Goal: Information Seeking & Learning: Learn about a topic

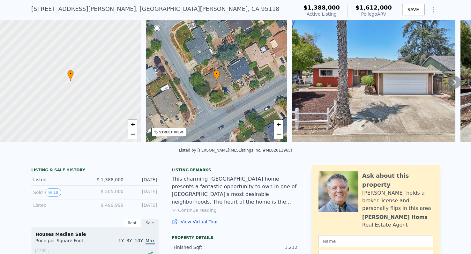
scroll to position [25, 0]
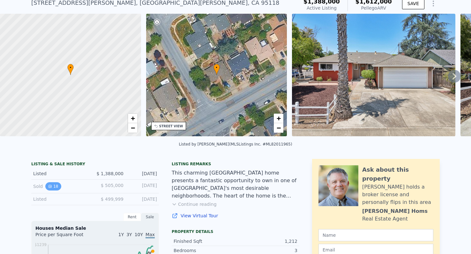
click at [59, 186] on button "18" at bounding box center [53, 186] width 16 height 8
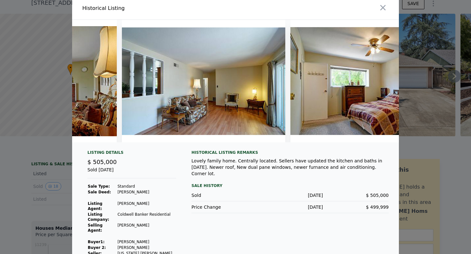
scroll to position [3, 0]
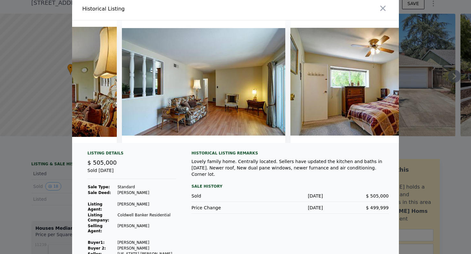
click at [77, 210] on div "Listing Details $ 505,000 Sold Jul 19, 2012 Sale Type: Standard Sale Deed: Gran…" at bounding box center [235, 212] width 327 height 122
click at [76, 210] on div "Listing Details $ 505,000 Sold Jul 19, 2012 Sale Type: Standard Sale Deed: Gran…" at bounding box center [235, 212] width 327 height 122
click at [51, 212] on div at bounding box center [235, 127] width 471 height 254
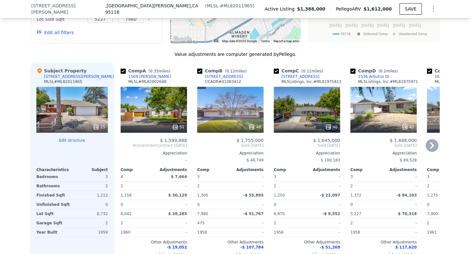
scroll to position [711, 0]
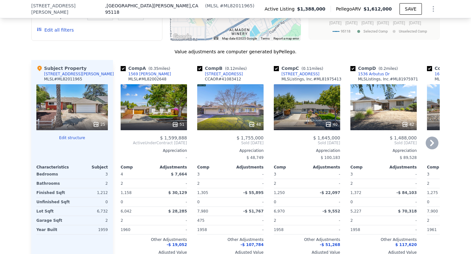
click at [240, 109] on div "48" at bounding box center [230, 107] width 66 height 46
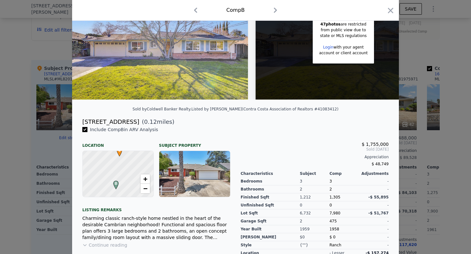
scroll to position [65, 0]
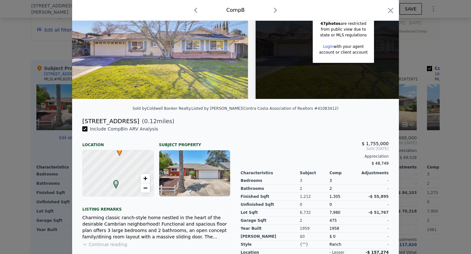
click at [23, 155] on div at bounding box center [235, 127] width 471 height 254
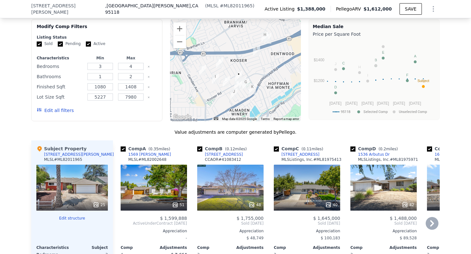
scroll to position [628, 0]
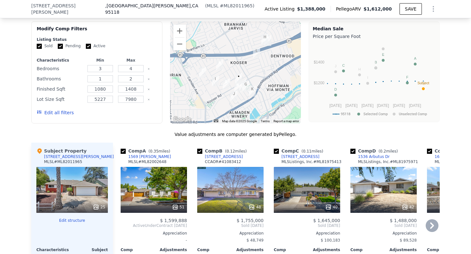
click at [366, 185] on div "42" at bounding box center [384, 190] width 66 height 46
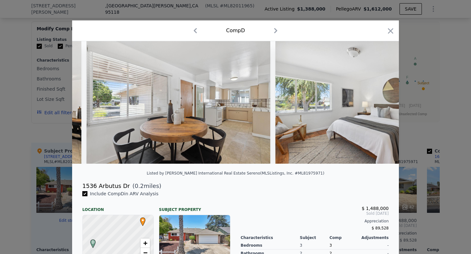
scroll to position [0, 2651]
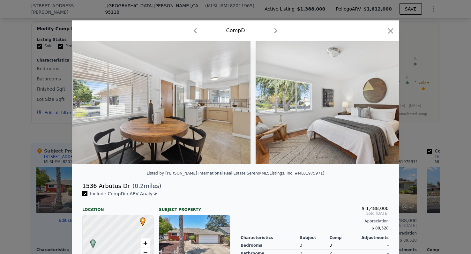
click at [35, 160] on div at bounding box center [235, 127] width 471 height 254
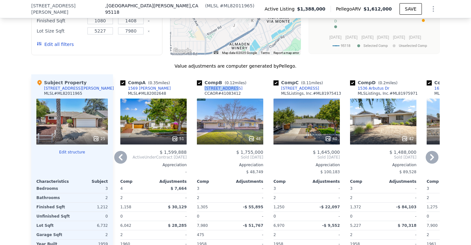
scroll to position [696, 0]
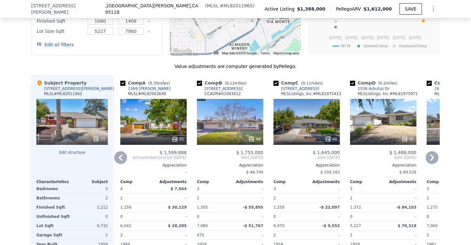
click at [173, 115] on div "51" at bounding box center [153, 122] width 66 height 46
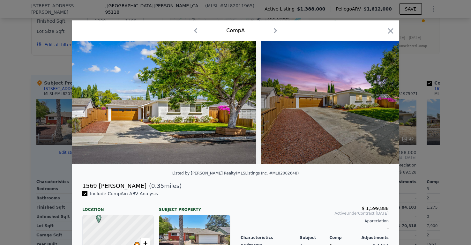
click at [16, 141] on div at bounding box center [235, 122] width 471 height 245
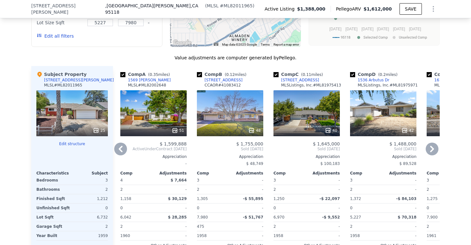
scroll to position [697, 0]
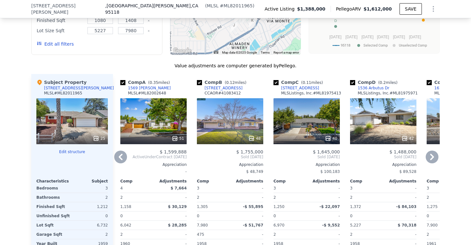
click at [139, 104] on div "51" at bounding box center [153, 121] width 66 height 46
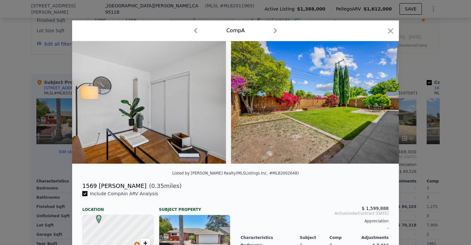
scroll to position [0, 7781]
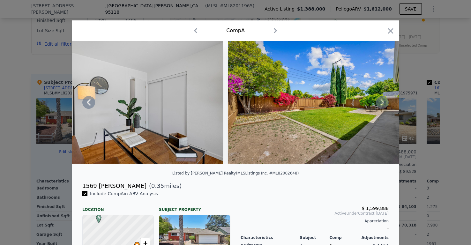
drag, startPoint x: 264, startPoint y: 126, endPoint x: 237, endPoint y: 125, distance: 26.9
click at [237, 125] on img at bounding box center [320, 102] width 184 height 123
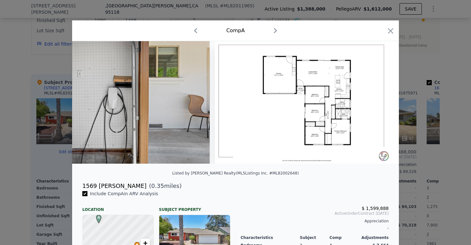
scroll to position [0, 9306]
click at [20, 167] on div at bounding box center [235, 122] width 471 height 245
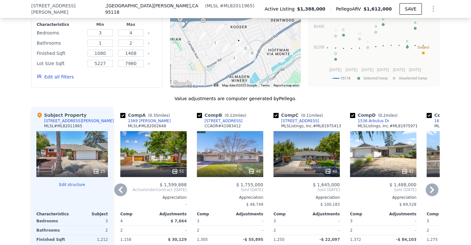
scroll to position [659, 0]
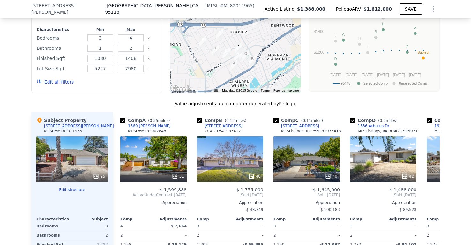
click at [73, 155] on div "25" at bounding box center [72, 159] width 72 height 46
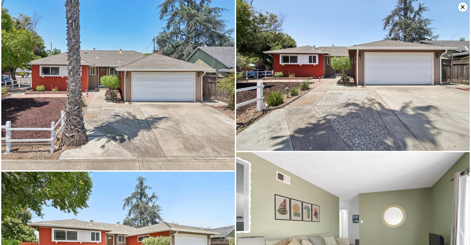
scroll to position [0, 0]
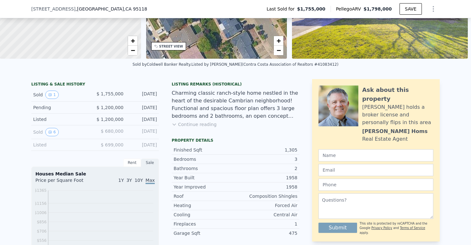
scroll to position [130, 0]
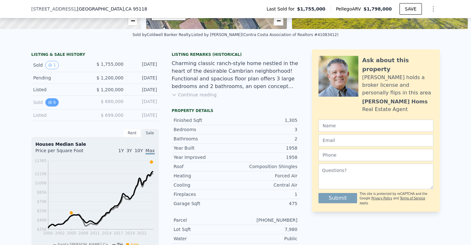
click at [52, 104] on button "6" at bounding box center [51, 102] width 13 height 8
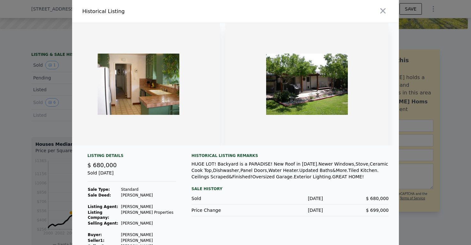
scroll to position [0, 695]
click at [57, 94] on div at bounding box center [235, 122] width 471 height 245
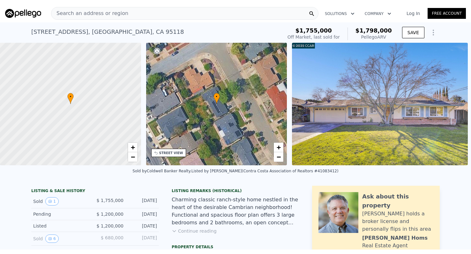
scroll to position [0, 0]
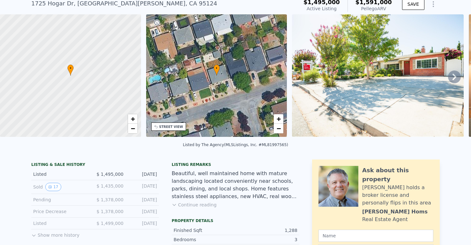
scroll to position [24, 0]
click at [52, 186] on button "17" at bounding box center [53, 187] width 16 height 8
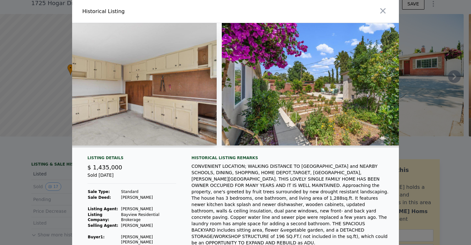
scroll to position [0, 2550]
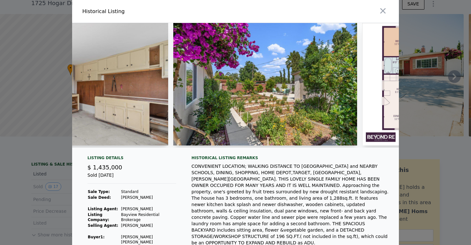
click at [48, 173] on div at bounding box center [235, 122] width 471 height 245
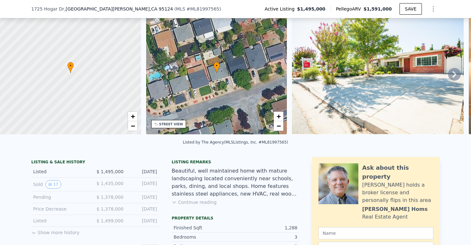
scroll to position [34, 0]
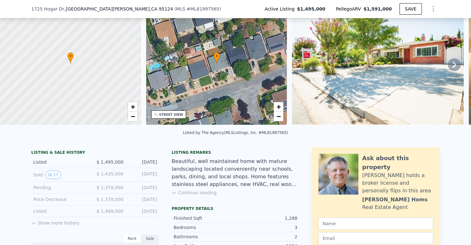
click at [115, 173] on span "$ 1,435,000" at bounding box center [109, 173] width 27 height 5
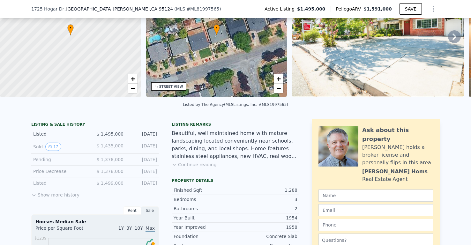
click at [111, 143] on div "$ 1,435,000" at bounding box center [109, 147] width 28 height 8
click at [111, 147] on span "$ 1,435,000" at bounding box center [109, 145] width 27 height 5
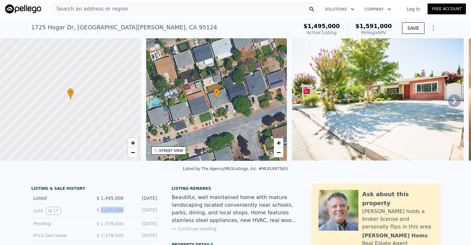
scroll to position [0, 0]
click at [84, 9] on span "Search an address or region" at bounding box center [89, 9] width 77 height 8
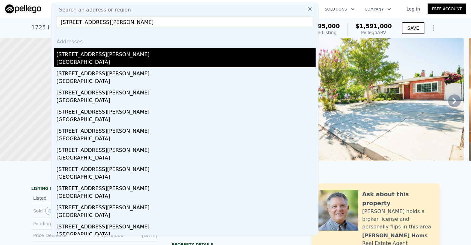
type input "[STREET_ADDRESS][PERSON_NAME]"
click at [81, 63] on div "San Jose, CA 95118" at bounding box center [186, 62] width 259 height 9
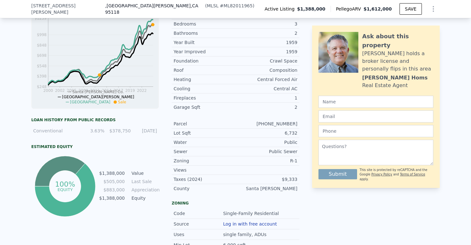
scroll to position [251, 0]
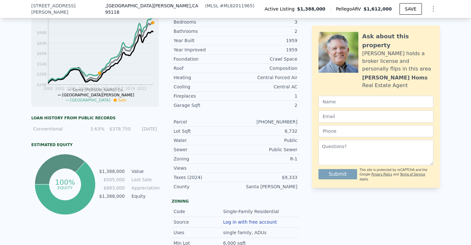
click at [128, 186] on tr "$883,000 Appreciation" at bounding box center [129, 188] width 60 height 7
drag, startPoint x: 128, startPoint y: 186, endPoint x: 130, endPoint y: 178, distance: 8.5
click at [130, 178] on tbody "$1,388,000 Value $505,000 Last Sale $883,000 Appreciation $1,388,000 Equity" at bounding box center [129, 184] width 60 height 33
click at [114, 178] on td "$505,000" at bounding box center [112, 179] width 26 height 7
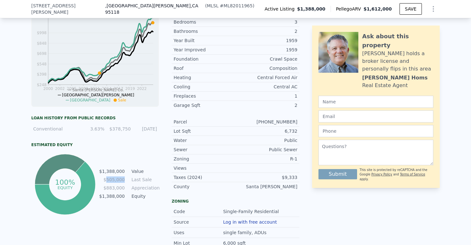
click at [114, 178] on td "$505,000" at bounding box center [112, 179] width 26 height 7
drag, startPoint x: 114, startPoint y: 178, endPoint x: 143, endPoint y: 190, distance: 31.1
click at [143, 190] on tbody "$1,388,000 Value $505,000 Last Sale $883,000 Appreciation $1,388,000 Equity" at bounding box center [129, 184] width 60 height 33
click at [143, 190] on td "Appreciation" at bounding box center [144, 188] width 29 height 7
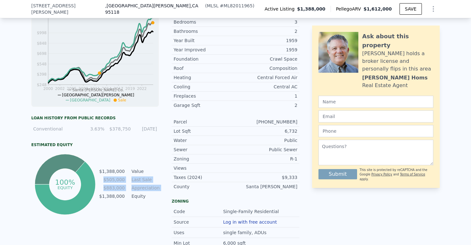
drag, startPoint x: 143, startPoint y: 190, endPoint x: 116, endPoint y: 180, distance: 28.4
click at [116, 180] on tbody "$1,388,000 Value $505,000 Last Sale $883,000 Appreciation $1,388,000 Equity" at bounding box center [129, 184] width 60 height 33
click at [116, 180] on td "$505,000" at bounding box center [112, 179] width 26 height 7
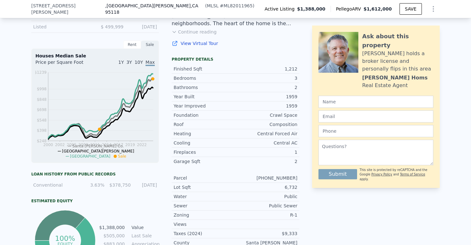
scroll to position [195, 0]
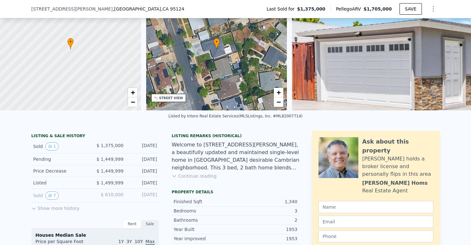
scroll to position [50, 0]
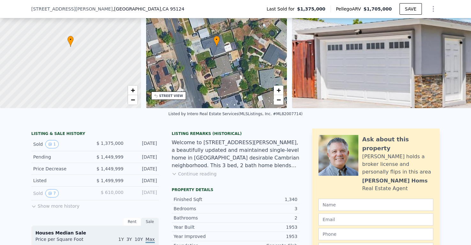
click at [90, 170] on div "Price Decrease $ 1,449,999 Jun 19, 2025" at bounding box center [95, 169] width 128 height 12
click at [63, 158] on div "Pending" at bounding box center [61, 157] width 57 height 6
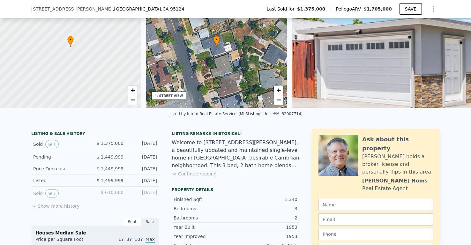
click at [63, 158] on div "Pending" at bounding box center [61, 157] width 57 height 6
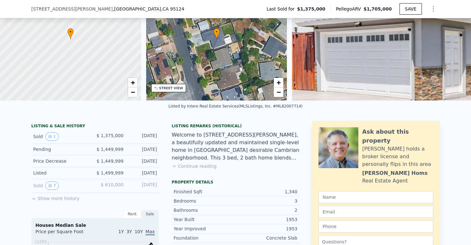
click at [45, 171] on div "Listed" at bounding box center [61, 173] width 57 height 6
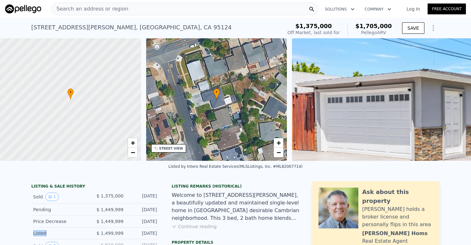
scroll to position [0, 0]
click at [134, 5] on div "Search an address or region" at bounding box center [185, 9] width 268 height 13
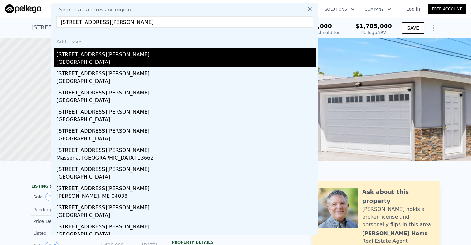
type input "1704 Morrill Ave"
click at [86, 55] on div "1704 Morrill Ave" at bounding box center [186, 53] width 259 height 10
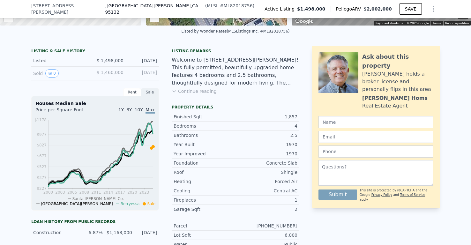
scroll to position [127, 0]
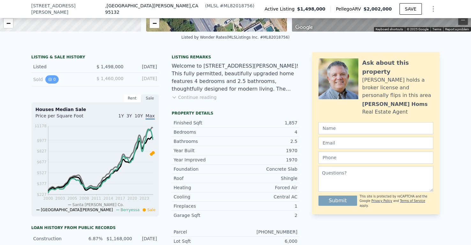
click at [52, 79] on button "0" at bounding box center [51, 79] width 13 height 8
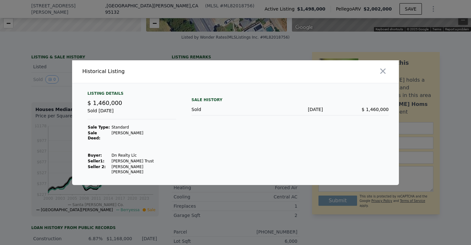
click at [34, 122] on div at bounding box center [235, 122] width 471 height 245
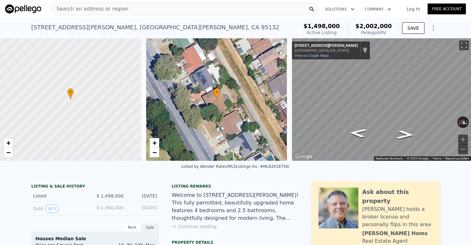
scroll to position [0, 0]
click at [99, 14] on div "Search an address or region" at bounding box center [89, 9] width 77 height 12
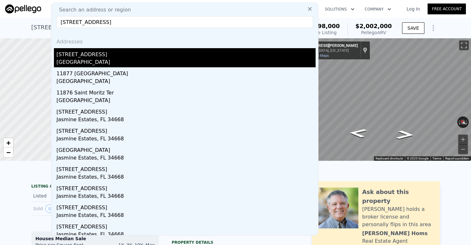
type input "1187 San Moritz Dr"
click at [94, 52] on div "1187 San Moritz Dr" at bounding box center [186, 53] width 259 height 10
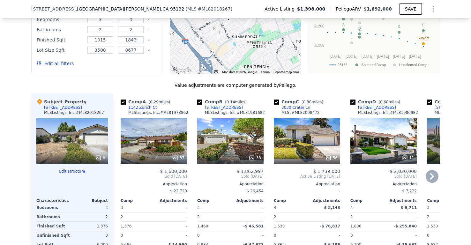
scroll to position [636, 0]
click at [227, 106] on div "2997 Cortina Dr" at bounding box center [224, 107] width 38 height 5
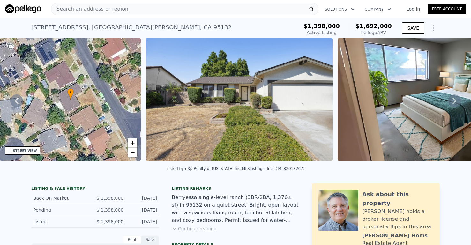
scroll to position [0, 0]
click at [173, 7] on div "Search an address or region" at bounding box center [185, 9] width 268 height 13
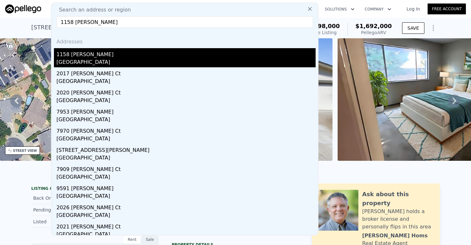
type input "1158 Gurney Ct"
click at [92, 55] on div "1158 Gurney Ct" at bounding box center [186, 53] width 259 height 10
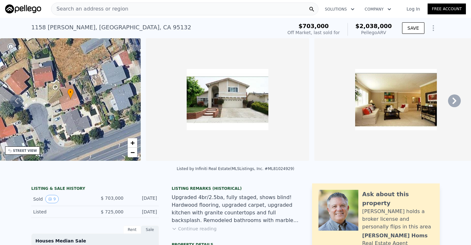
click at [133, 5] on div "Search an address or region" at bounding box center [185, 9] width 268 height 13
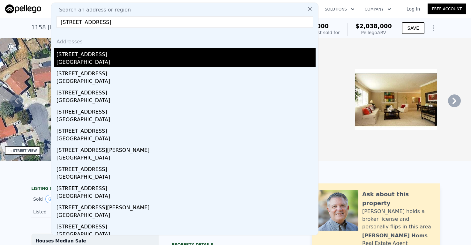
type input "[STREET_ADDRESS]"
click at [64, 62] on div "San Jose, CA 95132" at bounding box center [186, 62] width 259 height 9
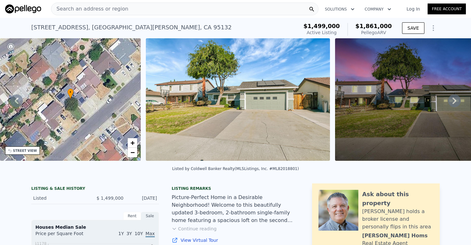
click at [124, 16] on div "Search an address or region Solutions Company Open main menu Log In Free Account" at bounding box center [235, 8] width 461 height 15
click at [121, 8] on span "Search an address or region" at bounding box center [89, 9] width 77 height 8
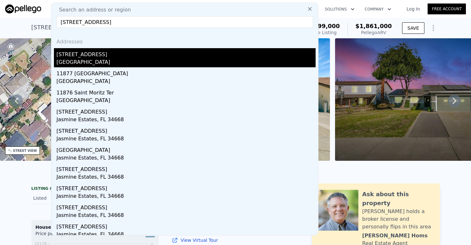
type input "[STREET_ADDRESS]"
click at [80, 58] on div "San Jose, CA 95132" at bounding box center [186, 62] width 259 height 9
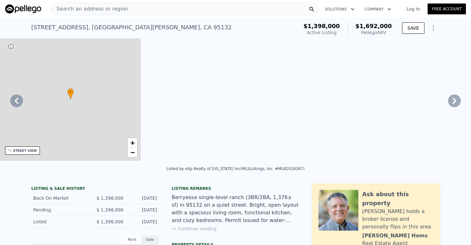
checkbox input "true"
type input "$ 1,692,000"
type input "2"
type input "1015"
type input "1843"
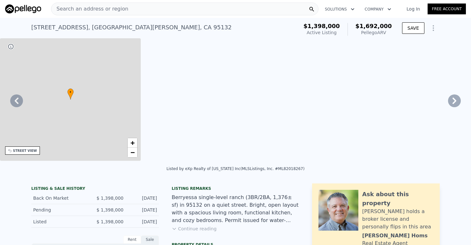
type input "3500"
type input "$ 70,651"
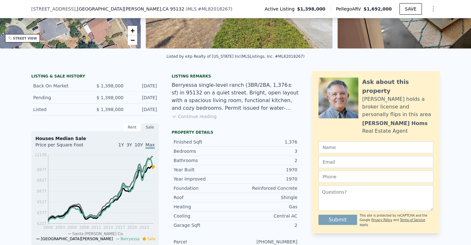
scroll to position [117, 0]
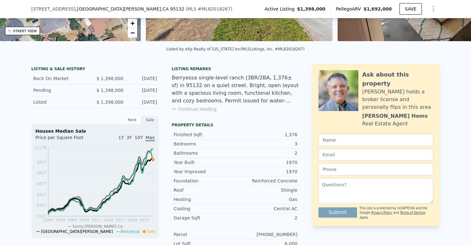
click at [188, 109] on button "Continue reading" at bounding box center [194, 109] width 45 height 6
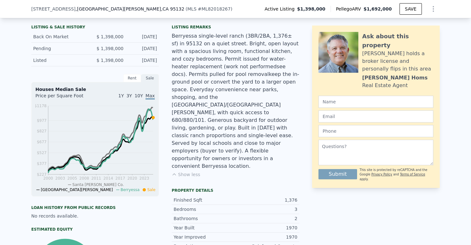
scroll to position [158, 0]
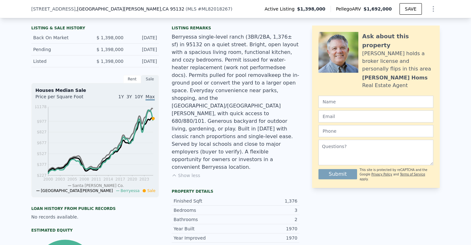
click at [207, 59] on div "Berryessa single-level ranch (3BR/2BA, 1,376± sf) in 95132 on a quiet street. B…" at bounding box center [236, 102] width 128 height 138
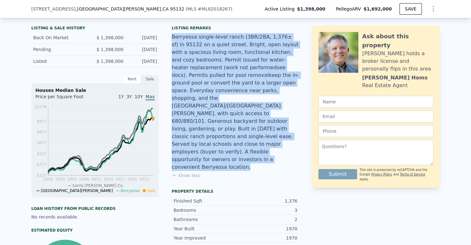
click at [207, 59] on div "Berryessa single-level ranch (3BR/2BA, 1,376± sf) in 95132 on a quiet street. B…" at bounding box center [236, 102] width 128 height 138
click at [186, 66] on div "Berryessa single-level ranch (3BR/2BA, 1,376± sf) in 95132 on a quiet street. B…" at bounding box center [236, 102] width 128 height 138
click at [177, 66] on div "Berryessa single-level ranch (3BR/2BA, 1,376± sf) in 95132 on a quiet street. B…" at bounding box center [236, 102] width 128 height 138
click at [202, 81] on div "Berryessa single-level ranch (3BR/2BA, 1,376± sf) in 95132 on a quiet street. B…" at bounding box center [236, 102] width 128 height 138
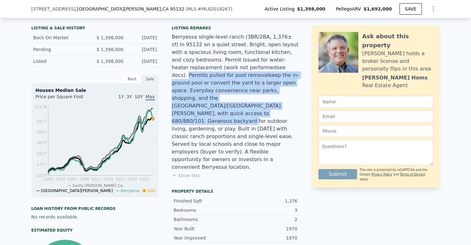
drag, startPoint x: 244, startPoint y: 67, endPoint x: 219, endPoint y: 102, distance: 43.1
click at [219, 102] on div "Berryessa single-level ranch (3BR/2BA, 1,376± sf) in 95132 on a quiet street. B…" at bounding box center [236, 102] width 128 height 138
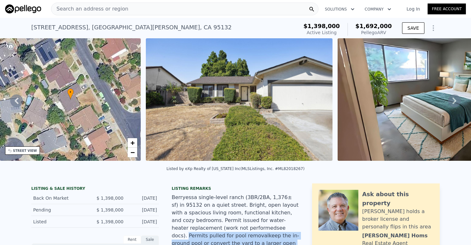
scroll to position [12, 0]
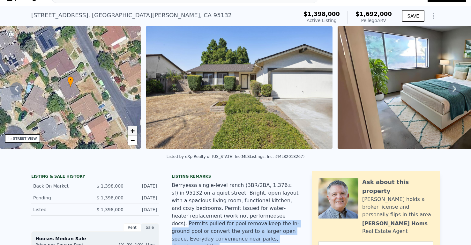
click at [132, 129] on span "+" at bounding box center [133, 131] width 4 height 8
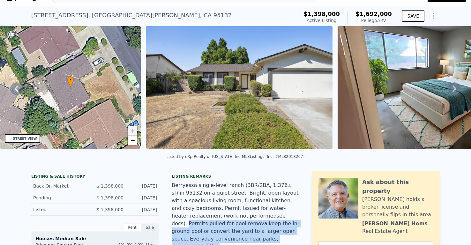
click at [132, 129] on span "+" at bounding box center [133, 131] width 4 height 8
click at [133, 131] on span "+" at bounding box center [133, 131] width 4 height 8
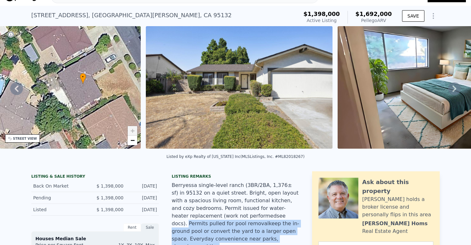
drag, startPoint x: 52, startPoint y: 113, endPoint x: 60, endPoint y: 109, distance: 8.6
click at [61, 109] on div "• + −" at bounding box center [70, 87] width 141 height 123
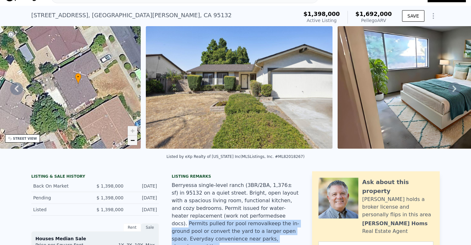
click at [135, 144] on link "−" at bounding box center [133, 141] width 10 height 10
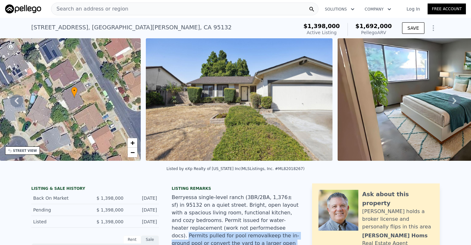
scroll to position [0, 0]
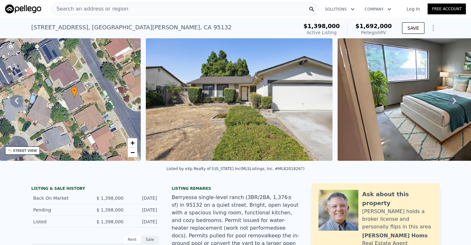
click at [119, 9] on span "Search an address or region" at bounding box center [89, 9] width 77 height 8
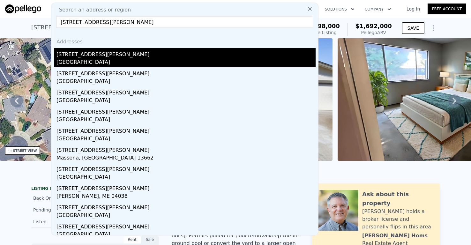
type input "[STREET_ADDRESS][PERSON_NAME]"
click at [89, 56] on div "[STREET_ADDRESS][PERSON_NAME]" at bounding box center [186, 53] width 259 height 10
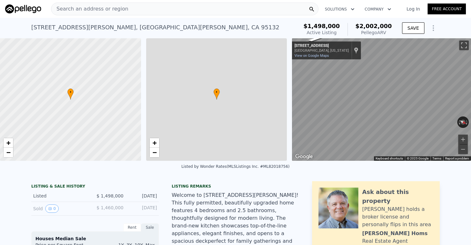
type input "$ 2,002,000"
checkbox input "false"
type input "3"
type input "1450"
type input "2360"
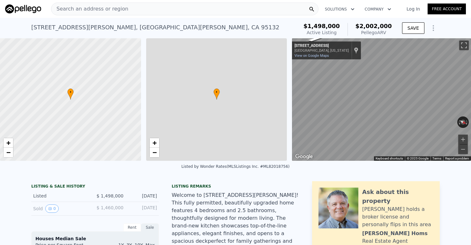
type input "5663"
type input "$ 254,338"
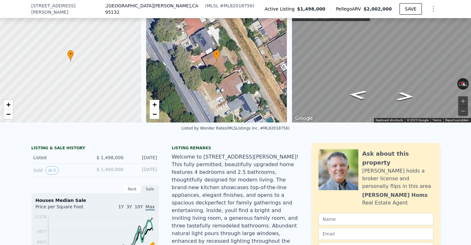
scroll to position [130, 0]
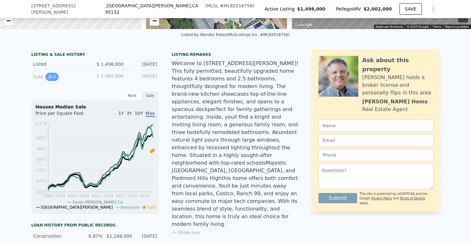
click at [52, 77] on button "0" at bounding box center [51, 77] width 13 height 8
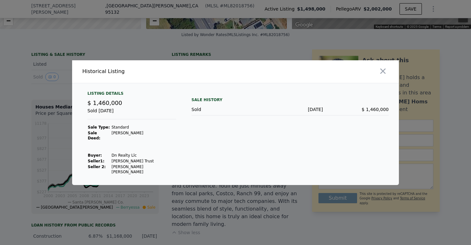
click at [37, 125] on div at bounding box center [235, 122] width 471 height 245
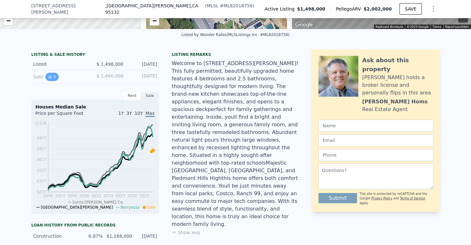
click at [55, 79] on button "0" at bounding box center [51, 77] width 13 height 8
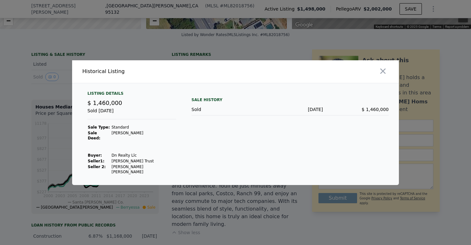
click at [111, 155] on td "Dn Realty Llc" at bounding box center [143, 156] width 65 height 6
drag, startPoint x: 111, startPoint y: 155, endPoint x: 129, endPoint y: 155, distance: 18.2
click at [129, 155] on td "Dn Realty Llc" at bounding box center [143, 156] width 65 height 6
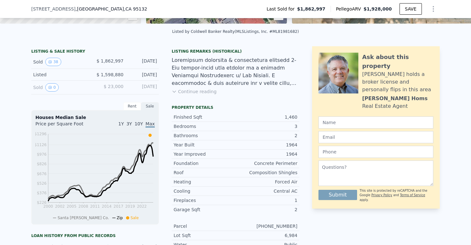
scroll to position [136, 0]
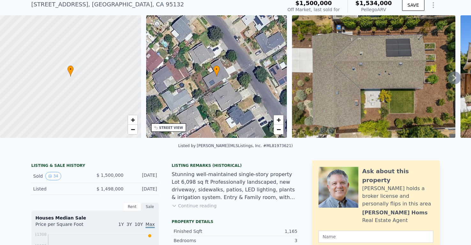
scroll to position [27, 0]
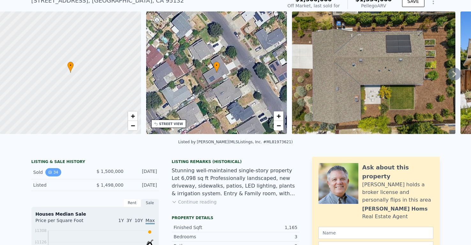
click at [55, 171] on button "34" at bounding box center [53, 172] width 16 height 8
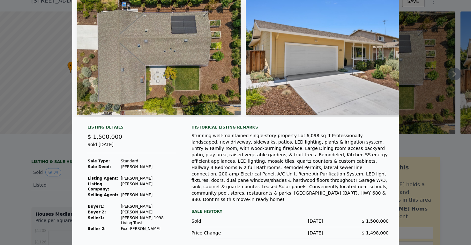
scroll to position [30, 0]
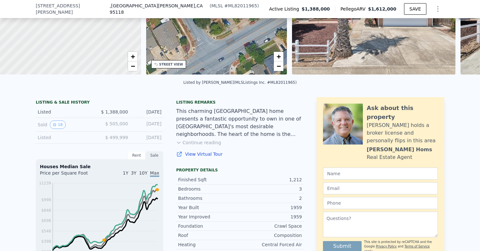
scroll to position [85, 0]
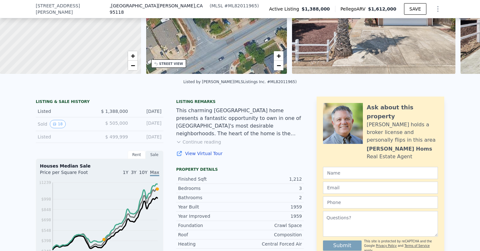
click at [196, 141] on button "Continue reading" at bounding box center [198, 142] width 45 height 6
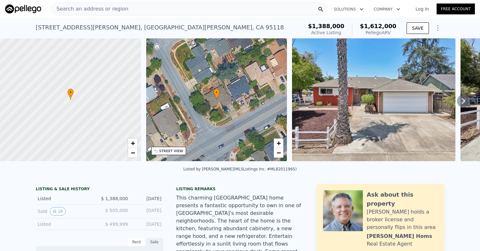
scroll to position [0, 0]
click at [84, 9] on span "Search an address or region" at bounding box center [89, 9] width 77 height 8
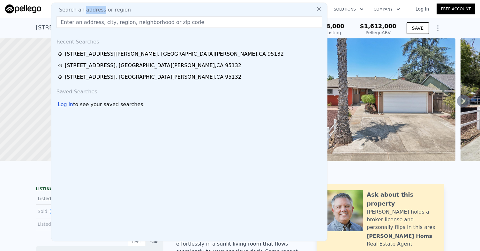
click at [84, 9] on span "Search an address or region" at bounding box center [92, 10] width 77 height 8
click at [79, 19] on input "text" at bounding box center [190, 21] width 266 height 11
paste input "1725 Hogar Dr,"
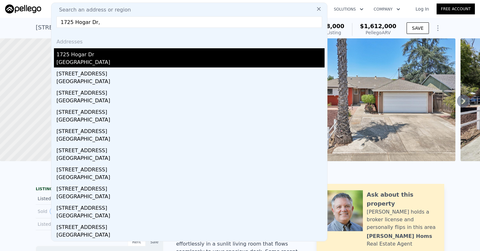
type input "1725 Hogar Dr,"
click at [83, 58] on div "[GEOGRAPHIC_DATA]" at bounding box center [191, 62] width 268 height 9
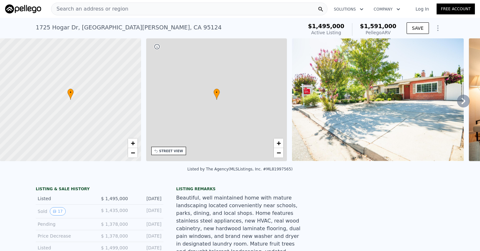
type input "1060"
type input "1646"
type input "4792"
type input "8276"
type input "$ 1,591,000"
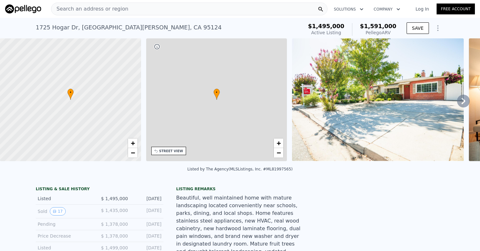
type input "-$ 132,911"
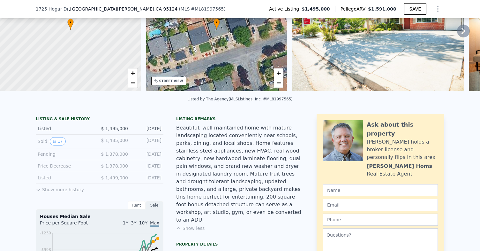
scroll to position [67, 0]
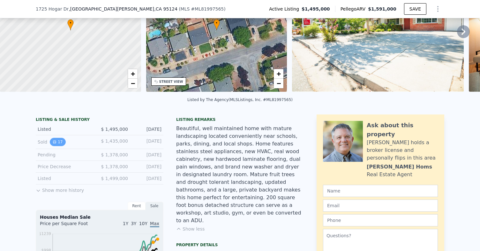
click at [54, 140] on icon "View historical data" at bounding box center [55, 142] width 4 height 4
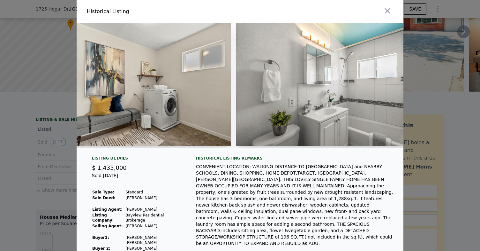
scroll to position [0, 1539]
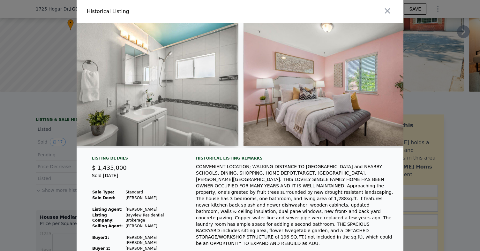
click at [241, 170] on div "CONVENIENT LOCATION; WALKING DISTANCE TO [GEOGRAPHIC_DATA] and NEARBY SCHOOLS, …" at bounding box center [294, 204] width 197 height 83
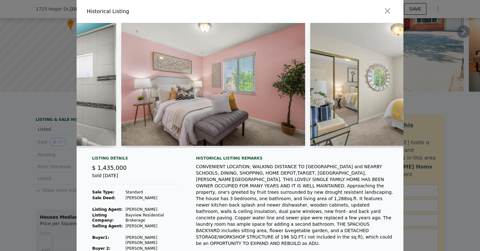
scroll to position [0, 1667]
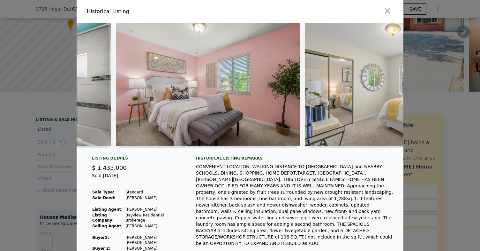
click at [290, 82] on img at bounding box center [208, 84] width 184 height 123
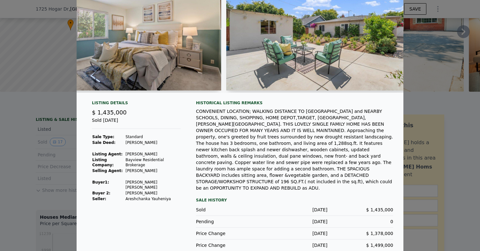
scroll to position [55, 0]
click at [132, 186] on td "[PERSON_NAME] [PERSON_NAME]" at bounding box center [153, 184] width 56 height 11
click at [131, 185] on td "[PERSON_NAME] [PERSON_NAME]" at bounding box center [153, 184] width 56 height 11
drag, startPoint x: 131, startPoint y: 185, endPoint x: 141, endPoint y: 185, distance: 10.2
click at [141, 185] on td "[PERSON_NAME] [PERSON_NAME]" at bounding box center [153, 184] width 56 height 11
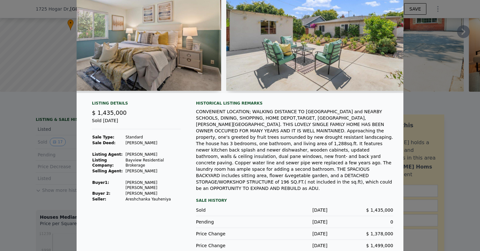
click at [76, 152] on div at bounding box center [240, 125] width 480 height 251
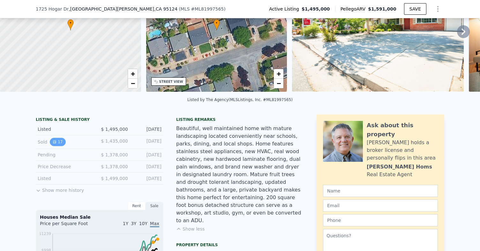
click at [60, 142] on button "17" at bounding box center [58, 142] width 16 height 8
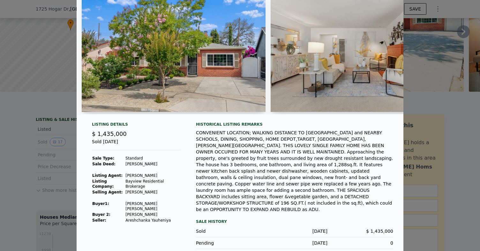
scroll to position [36, 0]
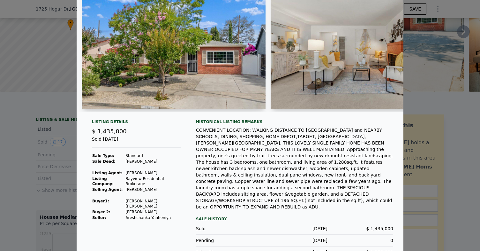
click at [166, 215] on td "Areshchanka Yauheniya" at bounding box center [153, 218] width 56 height 6
drag, startPoint x: 166, startPoint y: 214, endPoint x: 149, endPoint y: 214, distance: 17.2
click at [149, 215] on td "Areshchanka Yauheniya" at bounding box center [153, 218] width 56 height 6
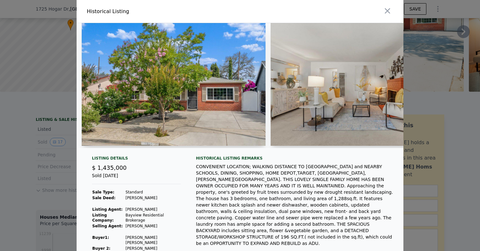
scroll to position [0, 0]
click at [50, 76] on div at bounding box center [240, 125] width 480 height 251
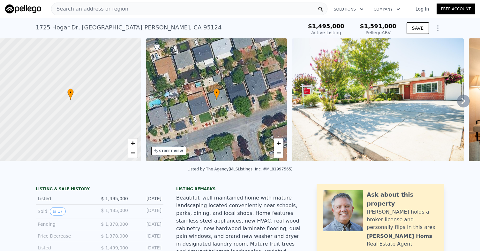
click at [125, 10] on div "Search an address or region" at bounding box center [189, 9] width 276 height 13
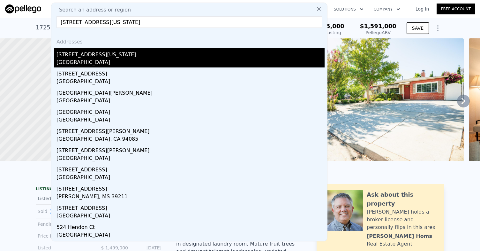
type input "[STREET_ADDRESS][US_STATE]"
click at [94, 56] on div "[STREET_ADDRESS][US_STATE]" at bounding box center [191, 53] width 268 height 10
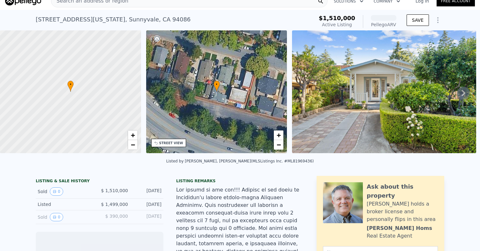
scroll to position [9, 0]
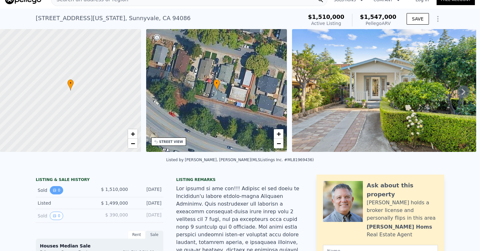
click at [57, 189] on button "0" at bounding box center [56, 190] width 13 height 8
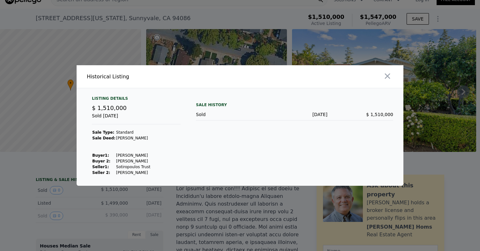
click at [37, 189] on div at bounding box center [240, 125] width 480 height 251
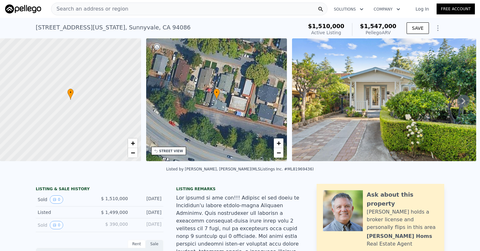
scroll to position [0, 0]
click at [117, 12] on span "Search an address or region" at bounding box center [89, 9] width 77 height 8
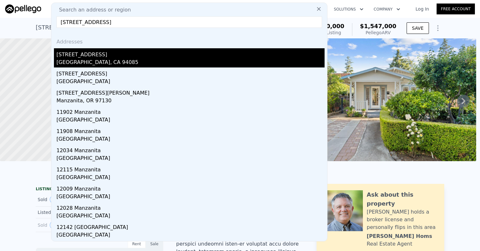
type input "[STREET_ADDRESS]"
click at [87, 56] on div "[STREET_ADDRESS]" at bounding box center [191, 53] width 268 height 10
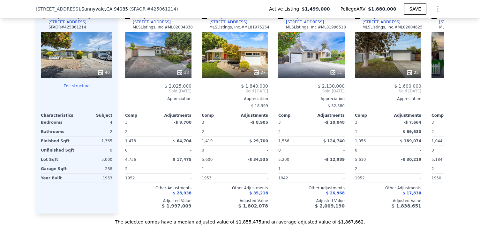
scroll to position [743, 0]
click at [397, 39] on div "25" at bounding box center [388, 56] width 66 height 46
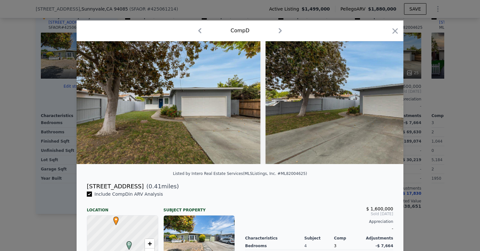
click at [18, 171] on div at bounding box center [240, 125] width 480 height 251
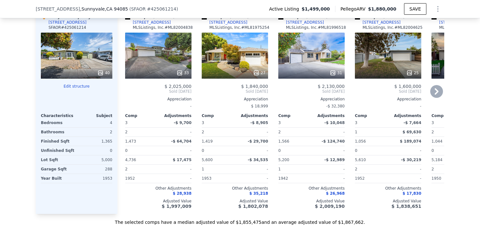
click at [412, 70] on icon at bounding box center [409, 73] width 6 height 6
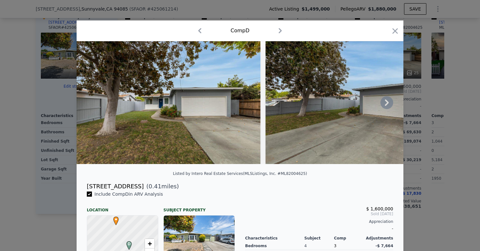
click at [390, 103] on icon at bounding box center [387, 102] width 13 height 13
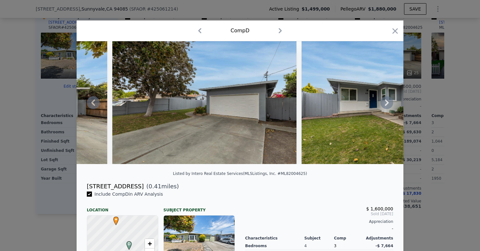
click at [384, 103] on icon at bounding box center [387, 102] width 13 height 13
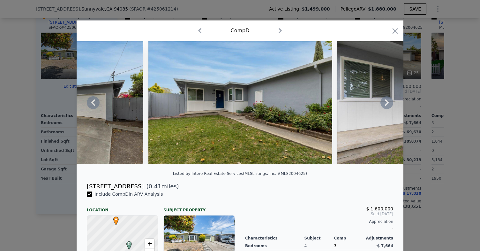
click at [386, 102] on icon at bounding box center [387, 102] width 13 height 13
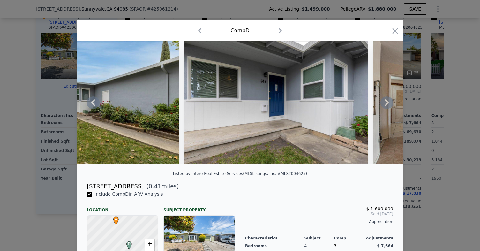
click at [385, 103] on icon at bounding box center [387, 102] width 13 height 13
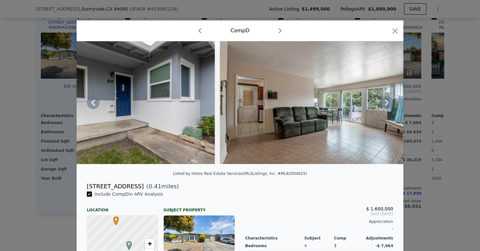
click at [383, 104] on icon at bounding box center [387, 102] width 13 height 13
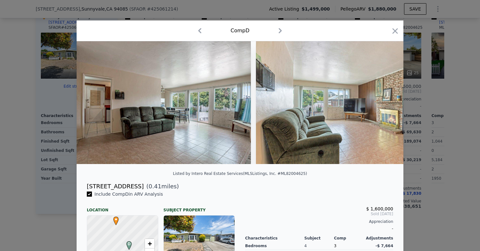
scroll to position [0, 766]
click at [385, 104] on icon at bounding box center [387, 102] width 13 height 13
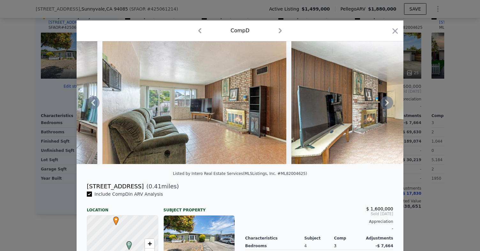
click at [386, 103] on icon at bounding box center [387, 102] width 13 height 13
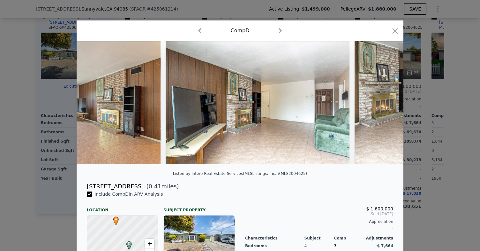
scroll to position [0, 1073]
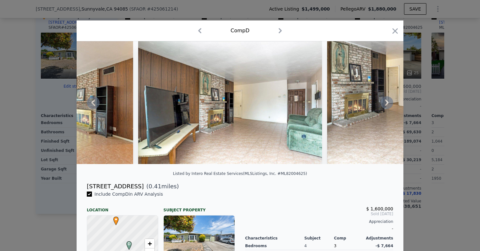
click at [386, 104] on icon at bounding box center [387, 102] width 13 height 13
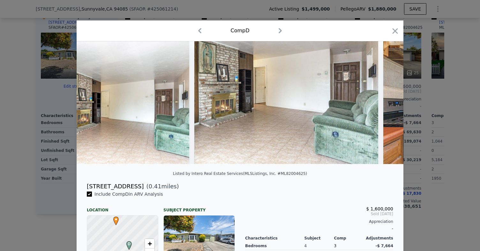
scroll to position [0, 1226]
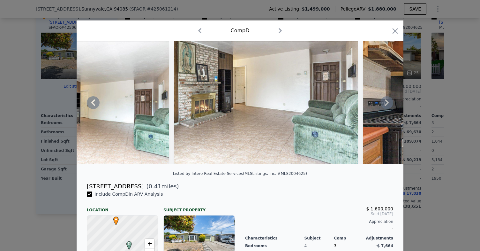
click at [387, 105] on icon at bounding box center [387, 102] width 13 height 13
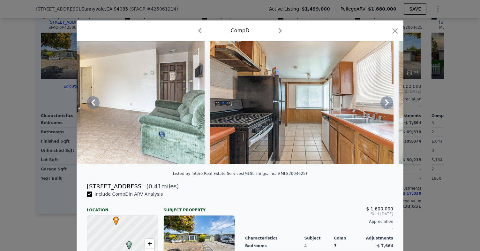
click at [387, 104] on icon at bounding box center [387, 102] width 4 height 6
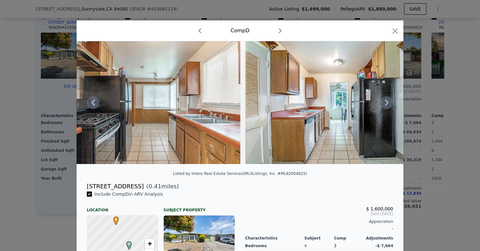
click at [383, 104] on icon at bounding box center [387, 102] width 13 height 13
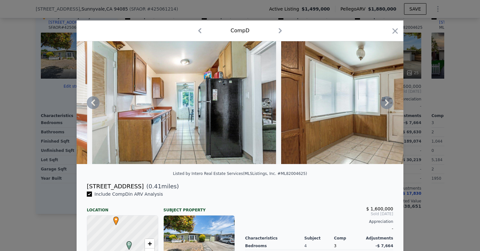
click at [381, 104] on icon at bounding box center [387, 102] width 13 height 13
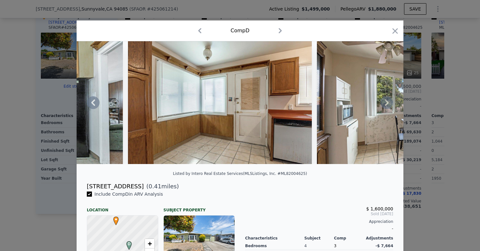
click at [9, 87] on div at bounding box center [240, 125] width 480 height 251
